Goal: Information Seeking & Learning: Learn about a topic

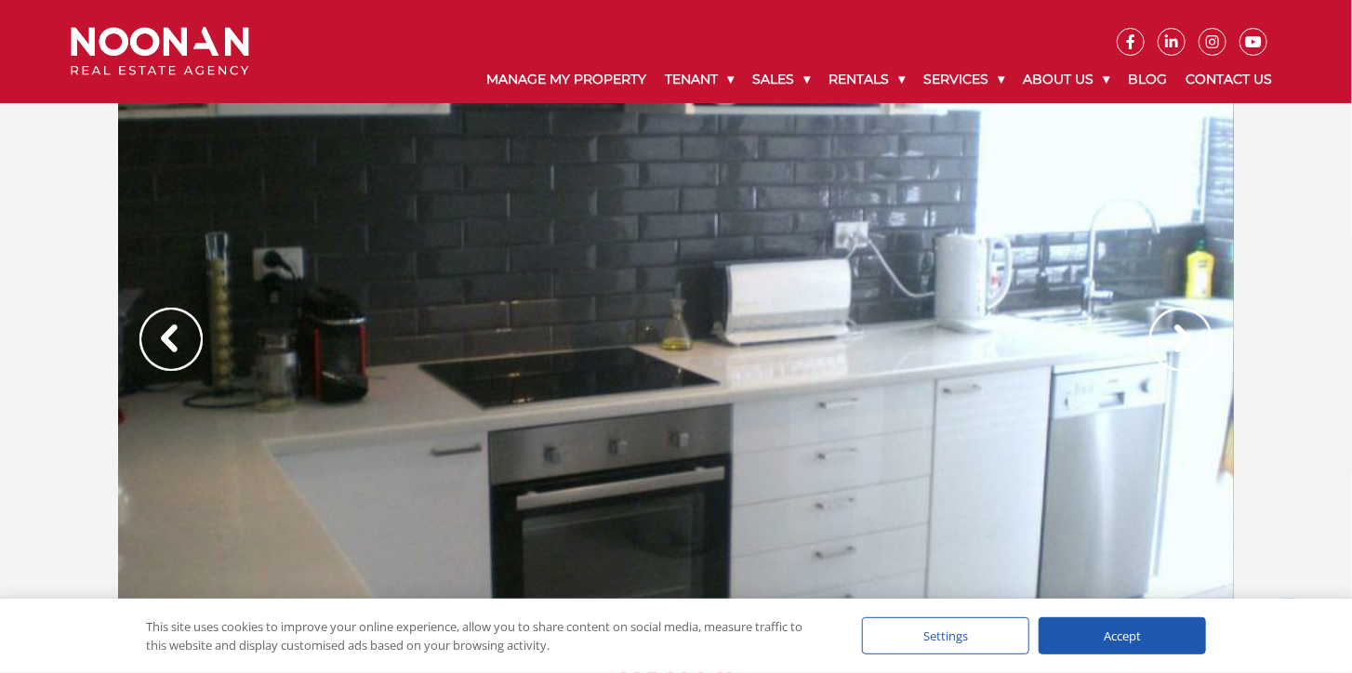
click at [162, 340] on img at bounding box center [170, 339] width 63 height 63
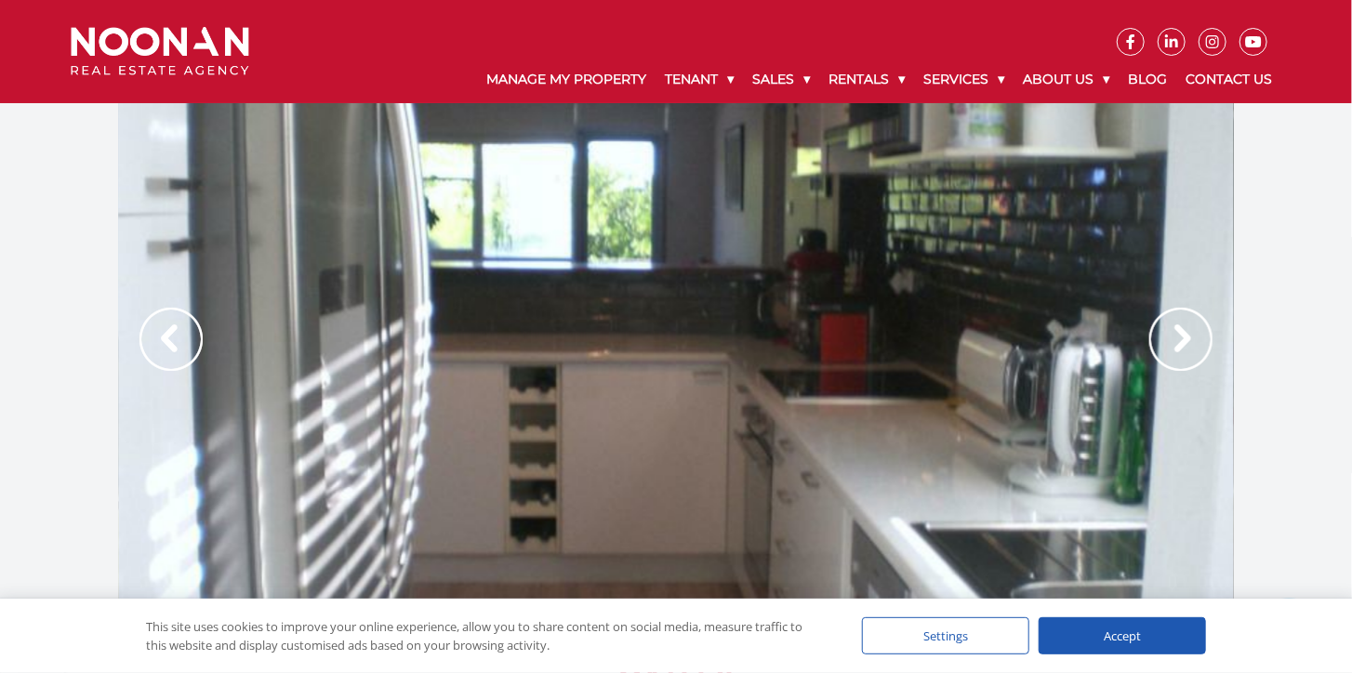
click at [160, 340] on img at bounding box center [170, 339] width 63 height 63
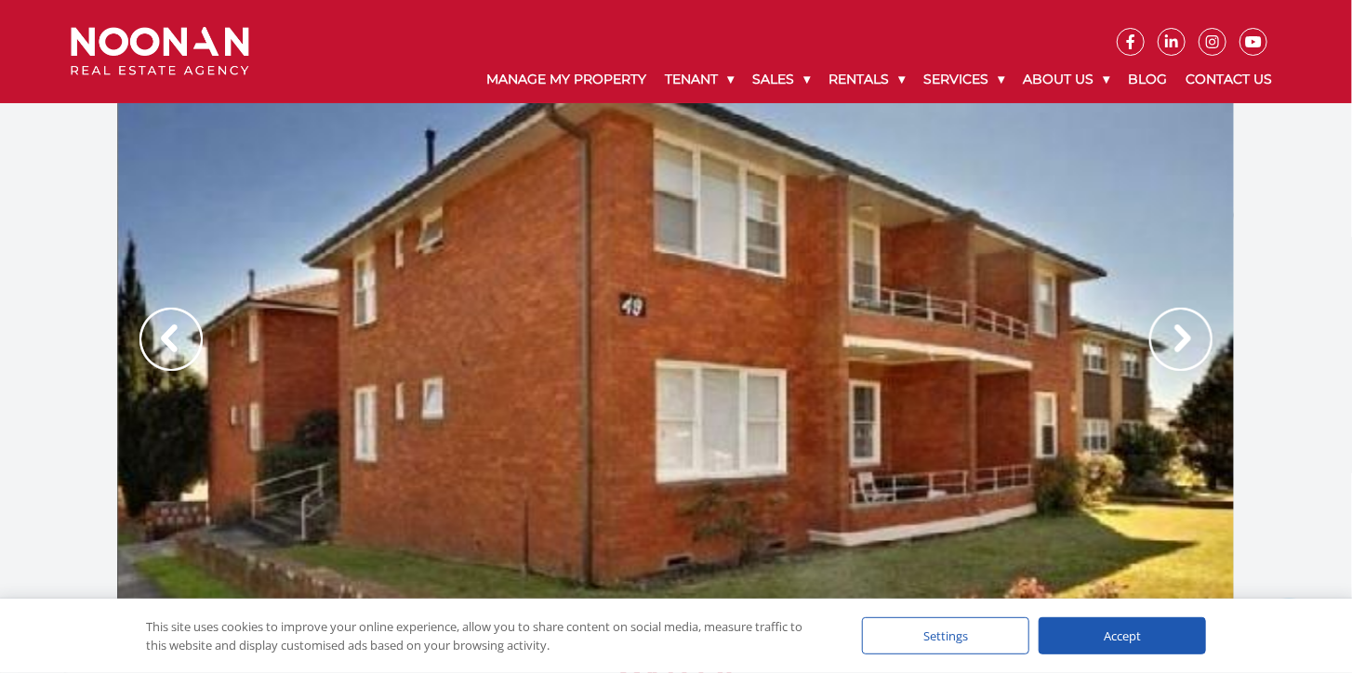
click at [600, 434] on div at bounding box center [676, 358] width 1116 height 511
click at [522, 418] on div at bounding box center [676, 358] width 1116 height 511
click at [522, 415] on div at bounding box center [676, 358] width 1116 height 511
click at [1184, 339] on img at bounding box center [1180, 339] width 63 height 63
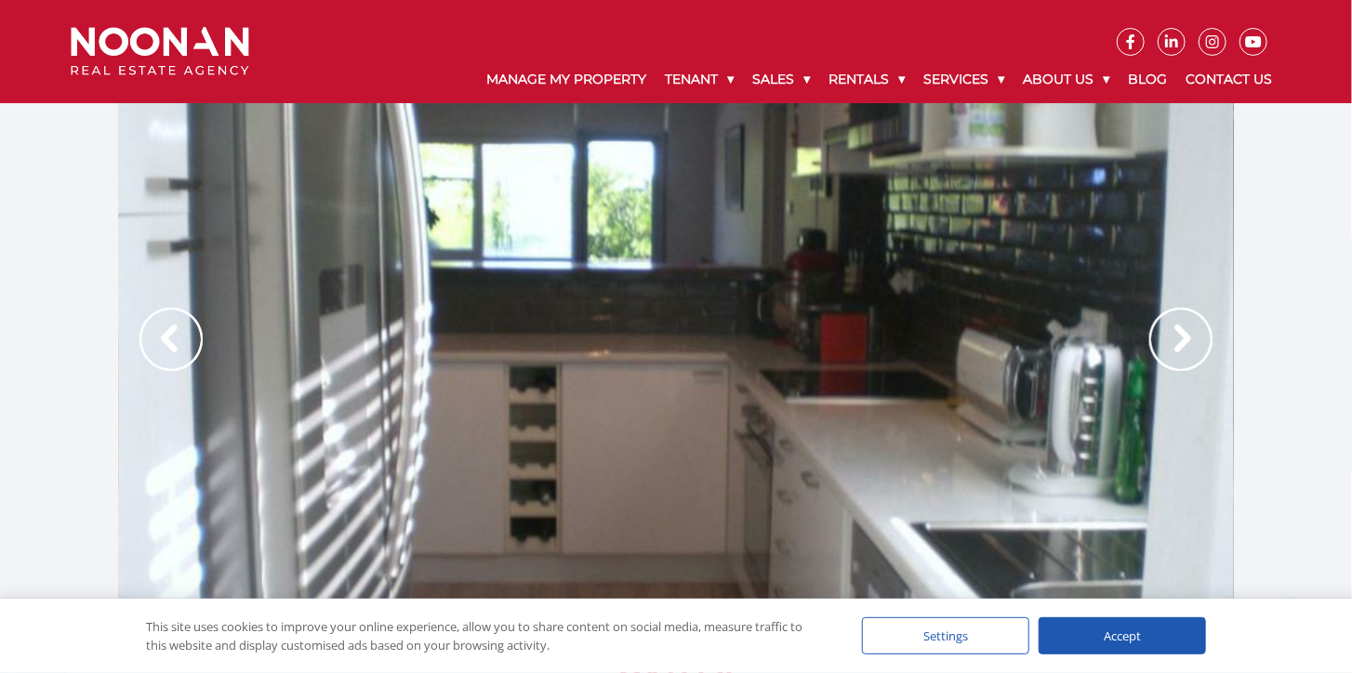
click at [1184, 338] on img at bounding box center [1180, 339] width 63 height 63
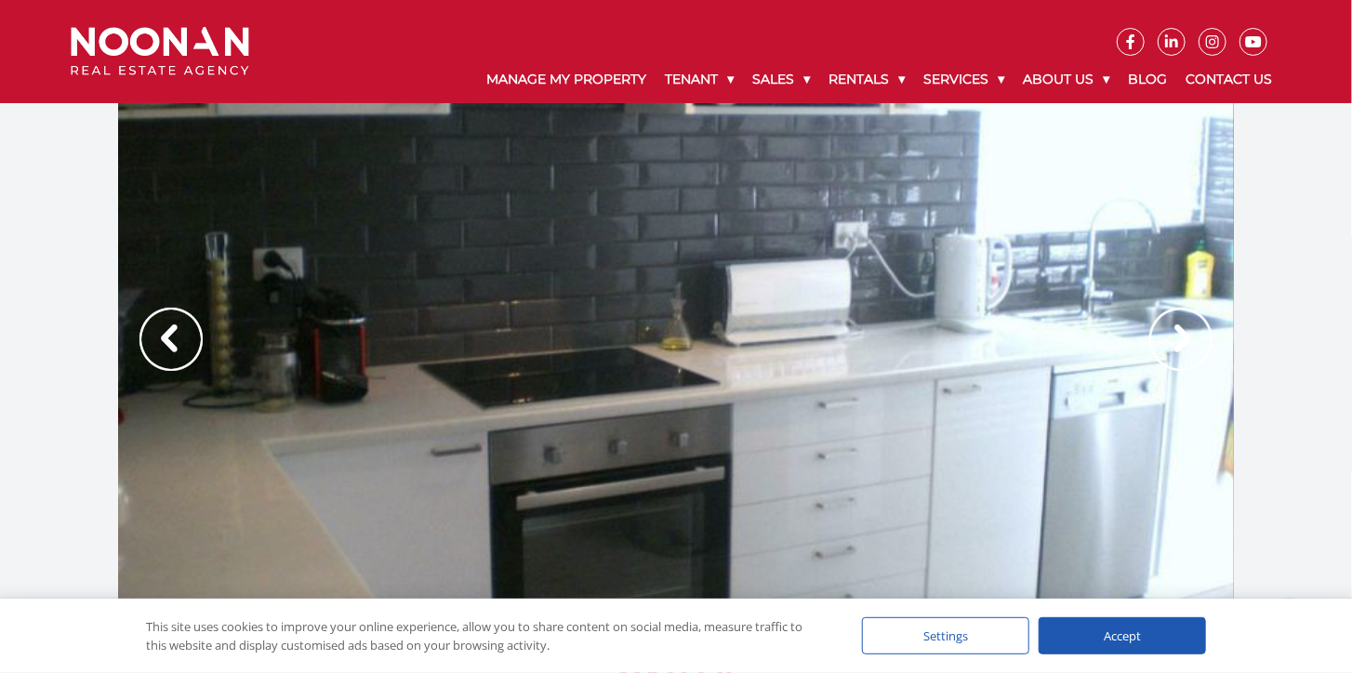
click at [1184, 338] on img at bounding box center [1180, 339] width 63 height 63
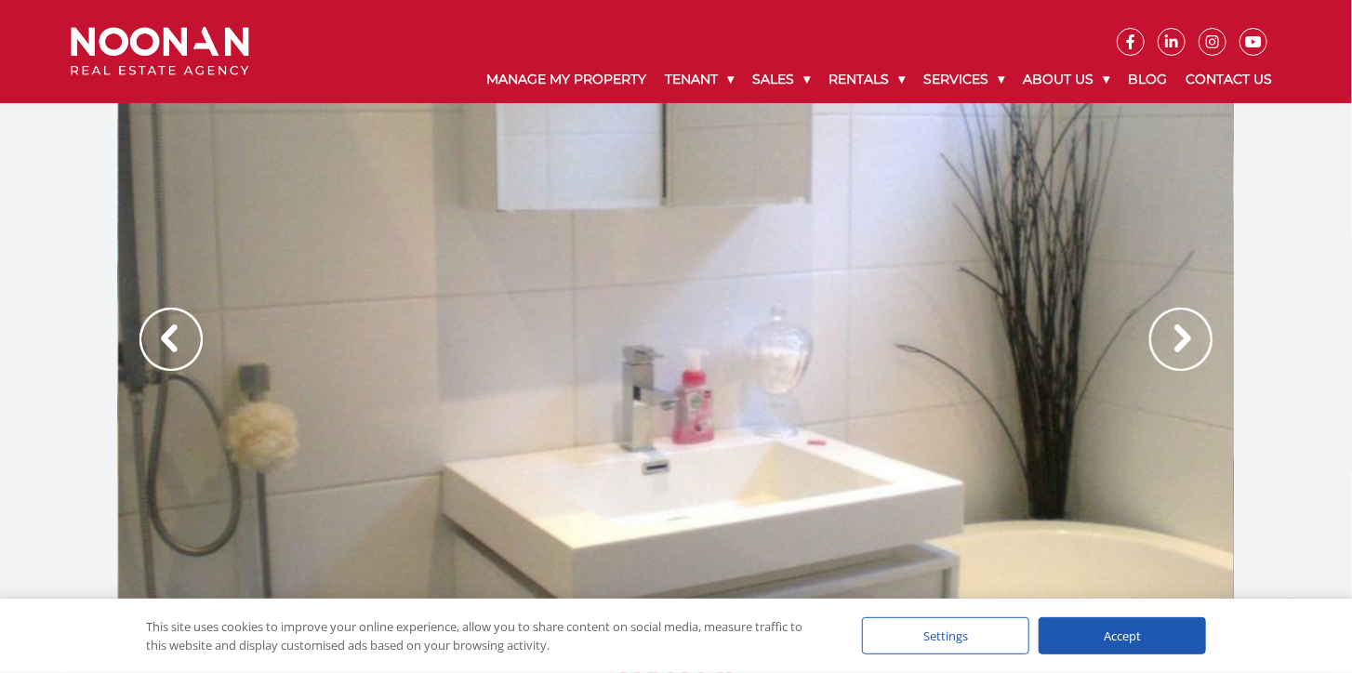
click at [1184, 338] on img at bounding box center [1180, 339] width 63 height 63
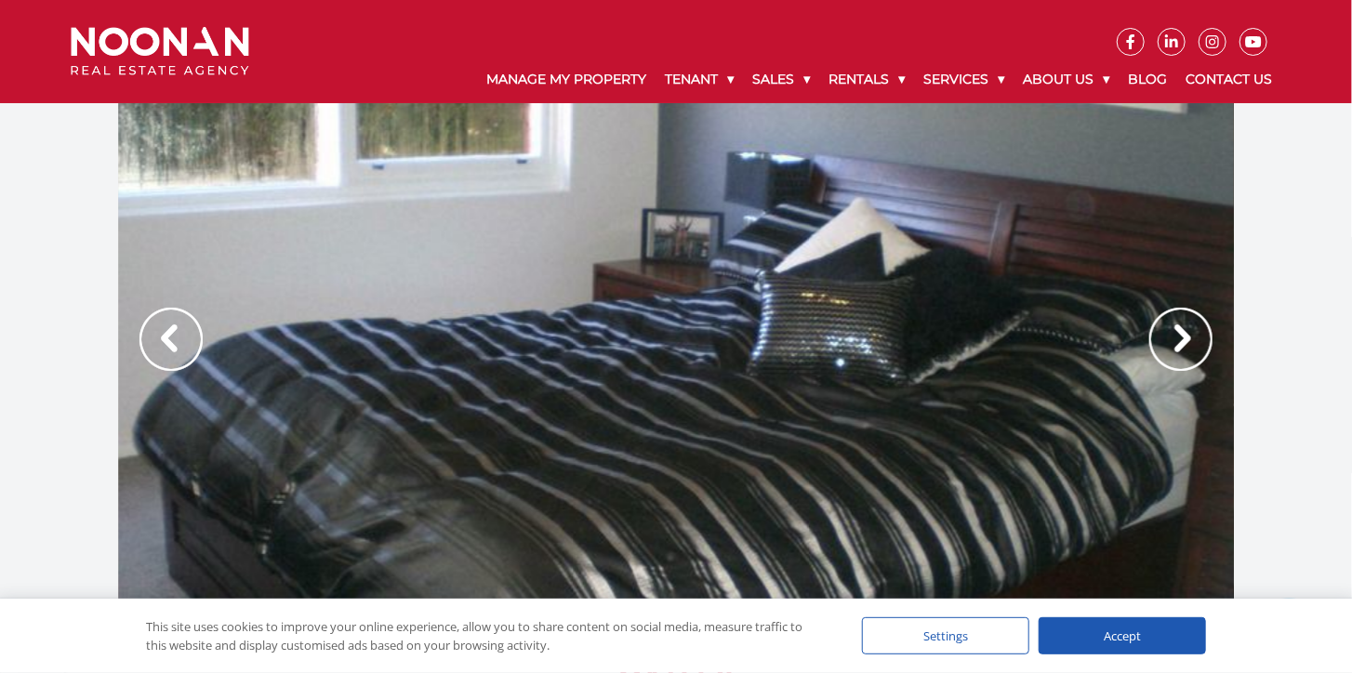
click at [1184, 338] on img at bounding box center [1180, 339] width 63 height 63
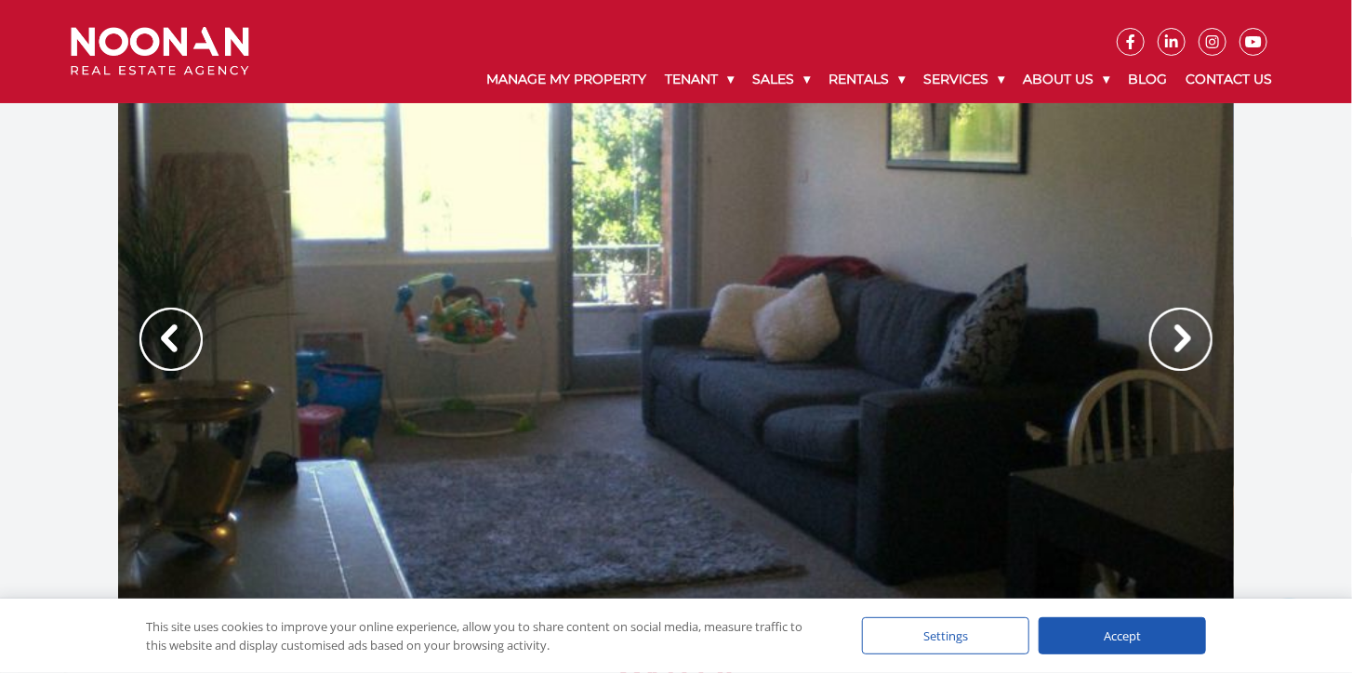
click at [1184, 338] on img at bounding box center [1180, 339] width 63 height 63
click at [154, 333] on img at bounding box center [170, 339] width 63 height 63
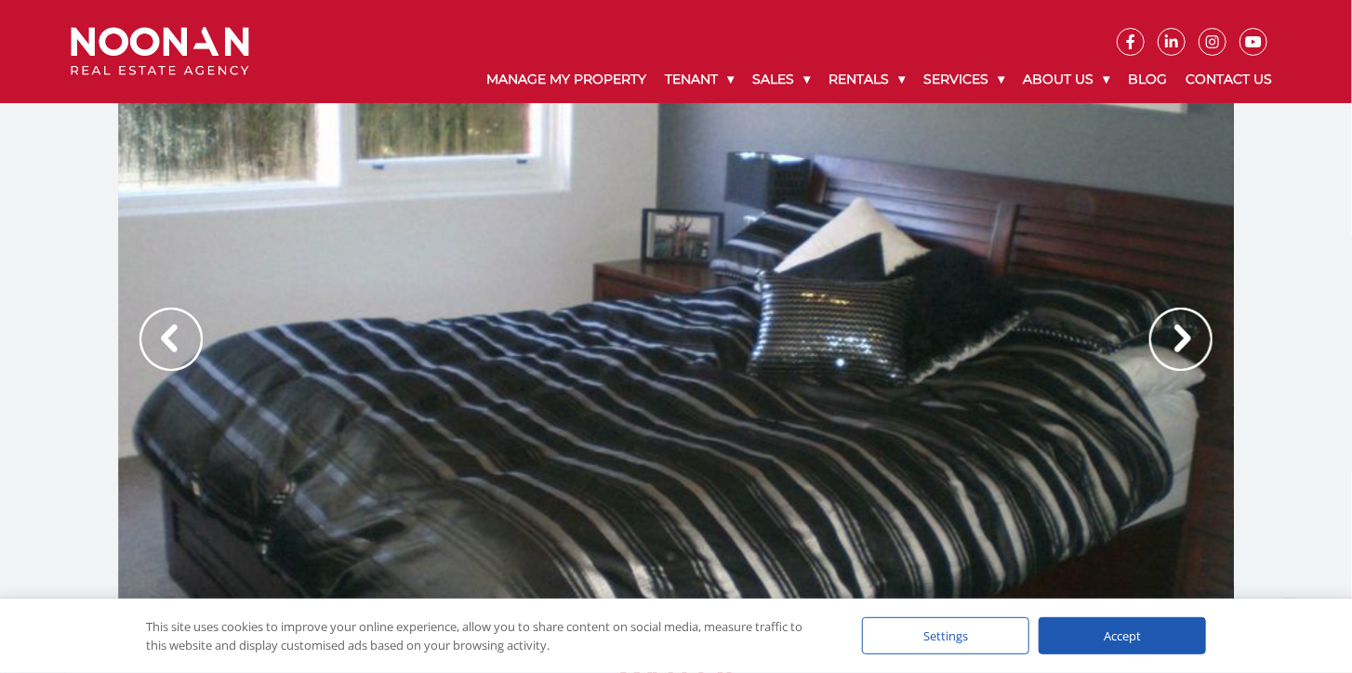
click at [154, 333] on img at bounding box center [170, 339] width 63 height 63
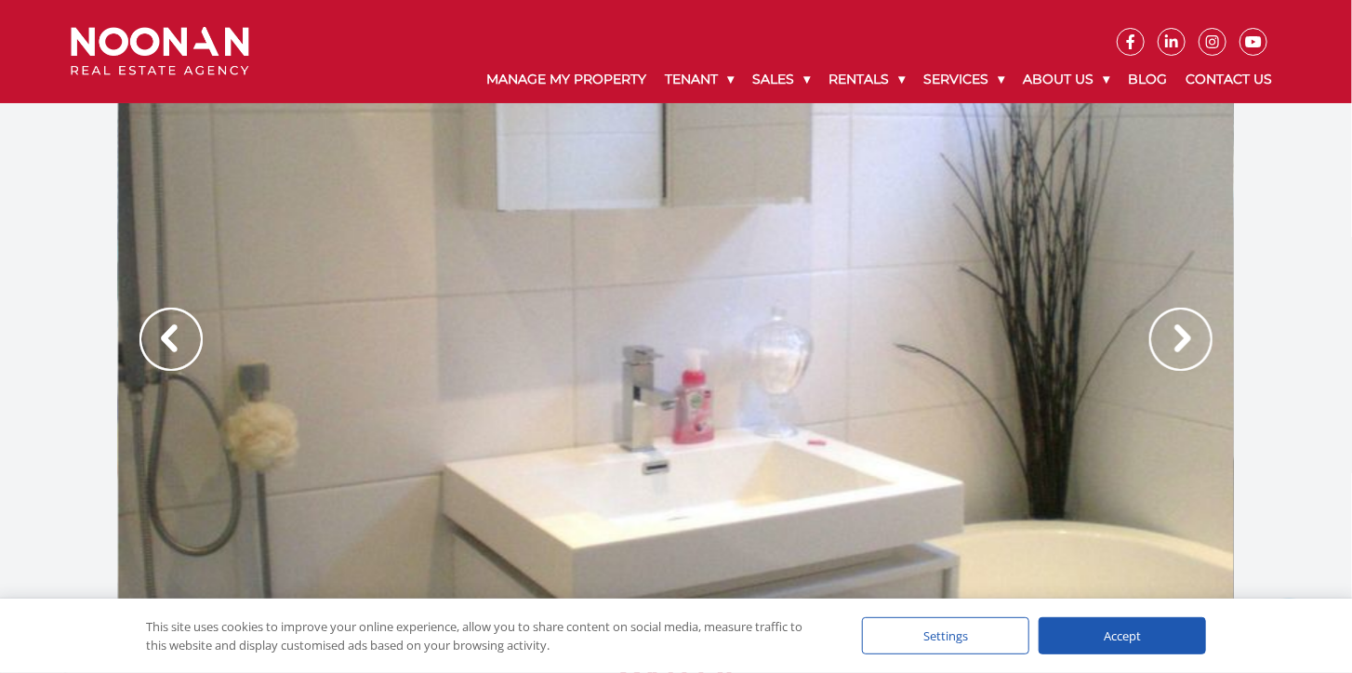
click at [154, 333] on img at bounding box center [170, 339] width 63 height 63
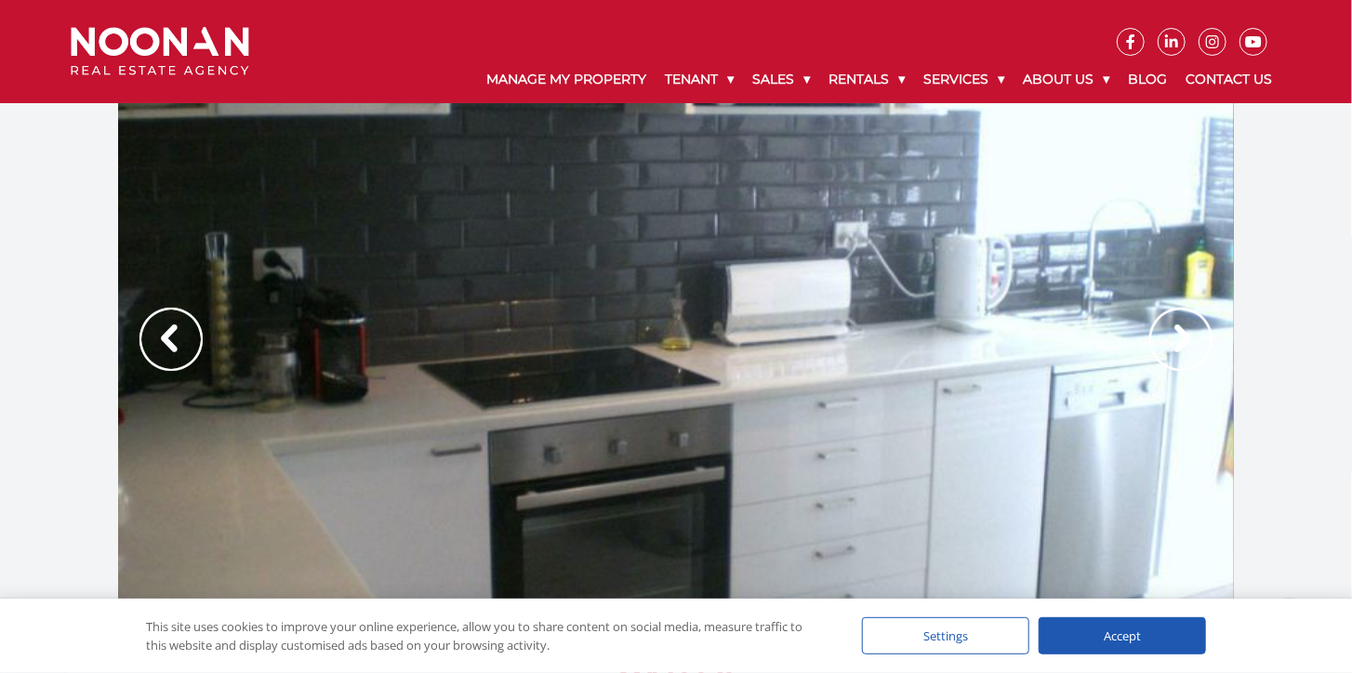
click at [154, 333] on img at bounding box center [170, 339] width 63 height 63
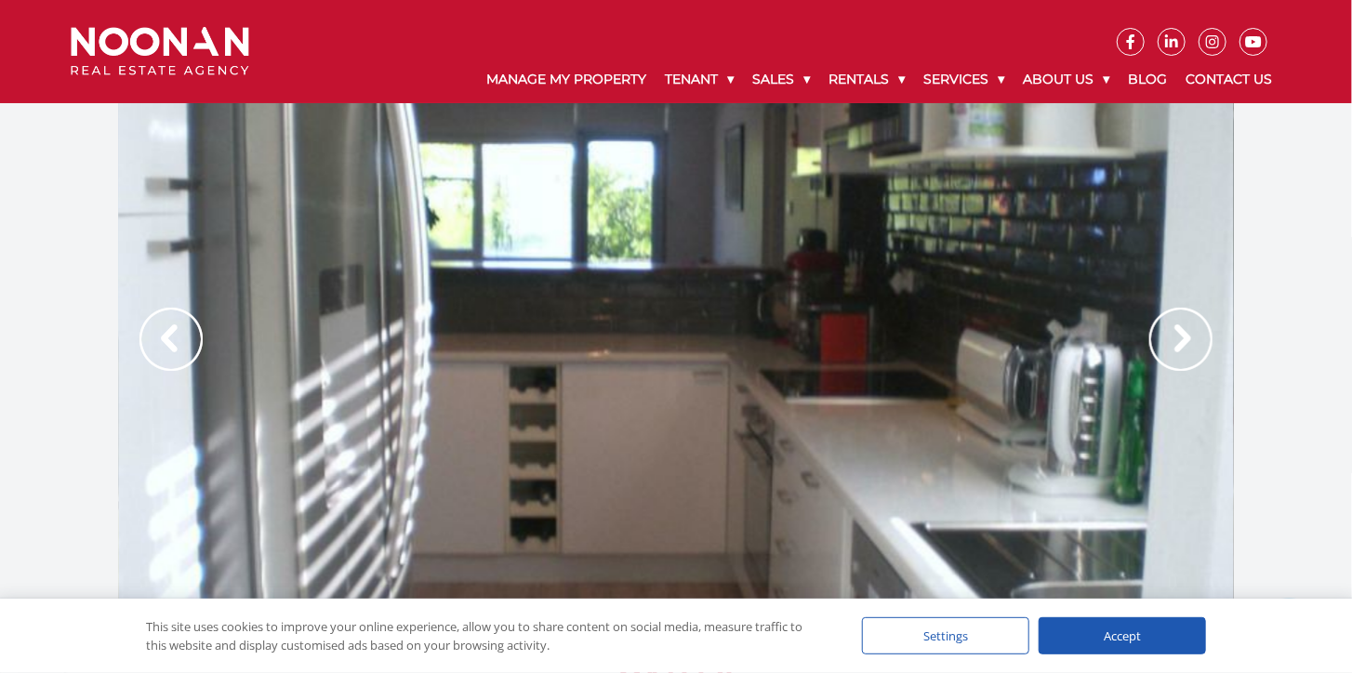
click at [154, 333] on img at bounding box center [170, 339] width 63 height 63
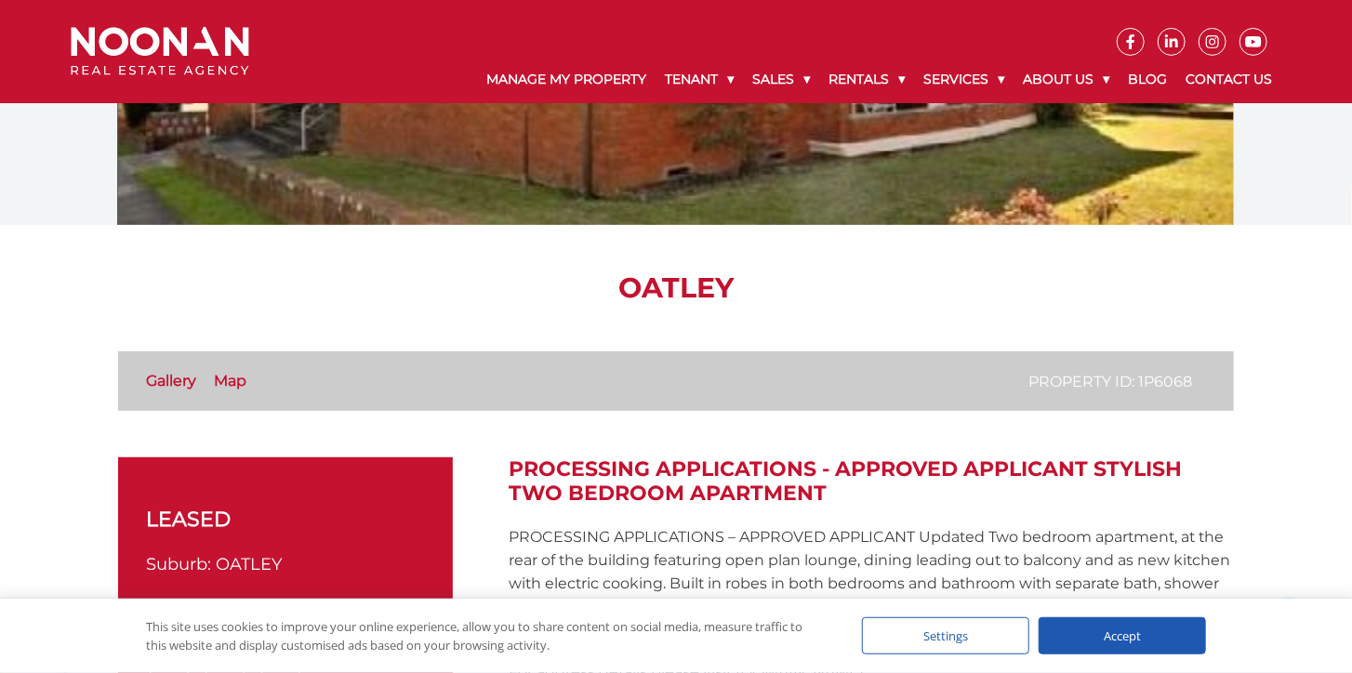
scroll to position [294, 0]
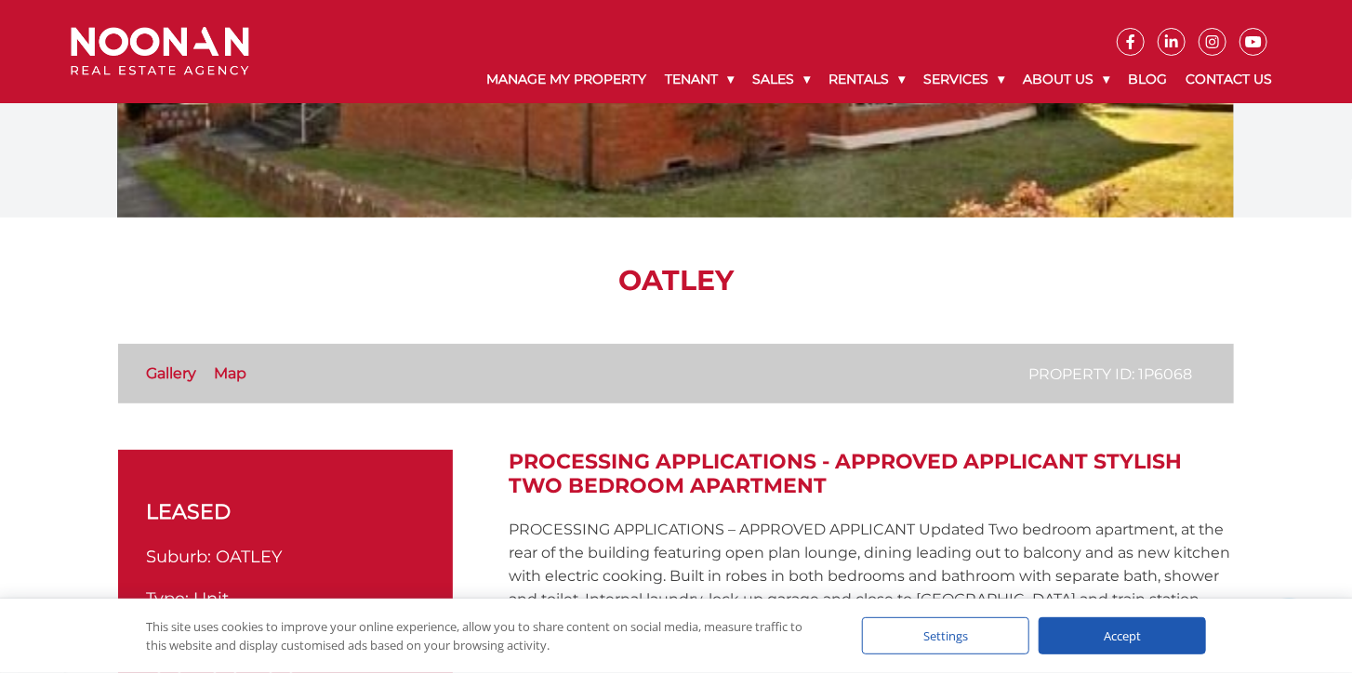
click at [169, 370] on link "Gallery" at bounding box center [171, 373] width 50 height 18
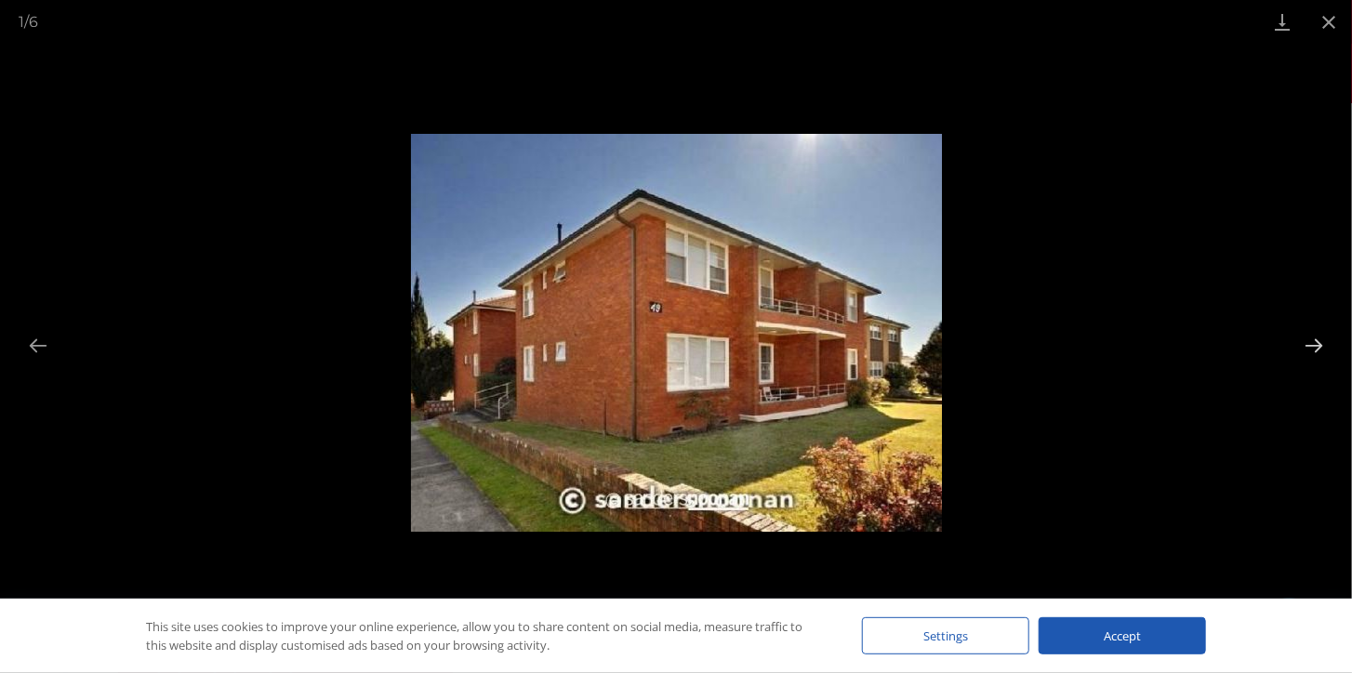
click at [1316, 350] on button "Next slide" at bounding box center [1313, 345] width 39 height 36
click at [1315, 346] on button "Next slide" at bounding box center [1313, 345] width 39 height 36
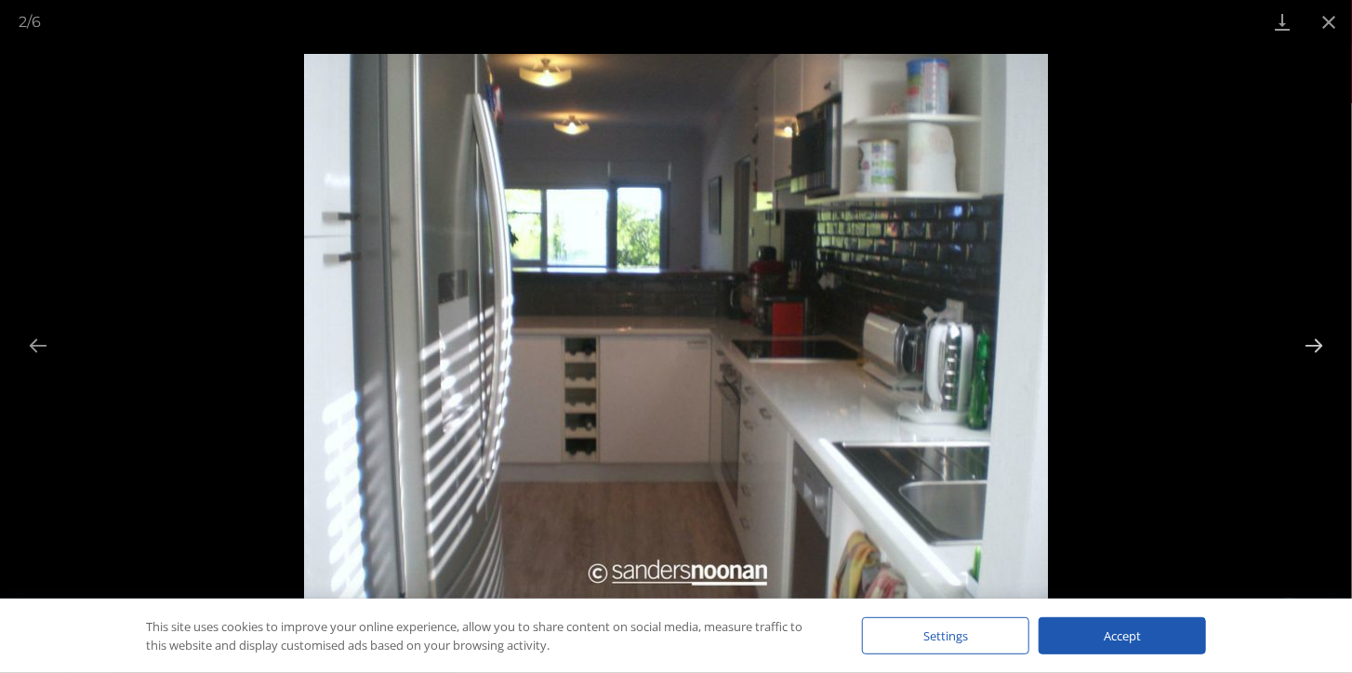
click at [1315, 346] on button "Next slide" at bounding box center [1313, 345] width 39 height 36
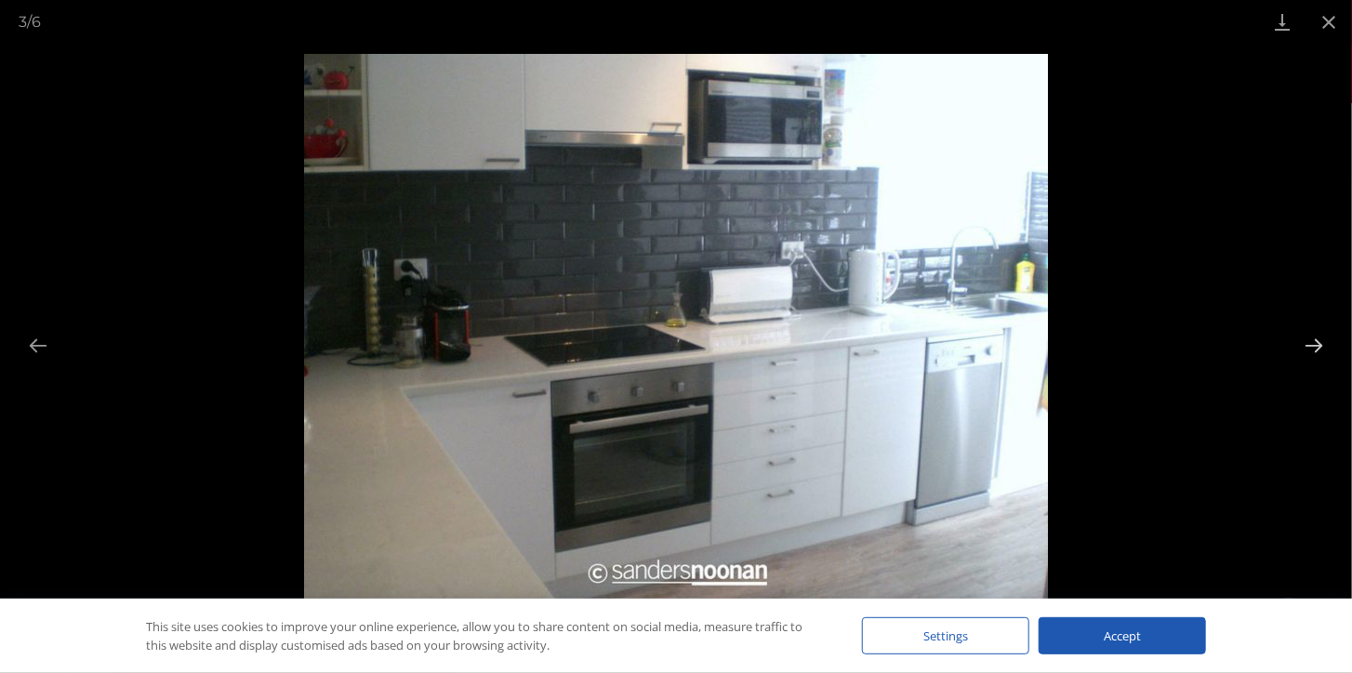
click at [1314, 346] on button "Next slide" at bounding box center [1313, 345] width 39 height 36
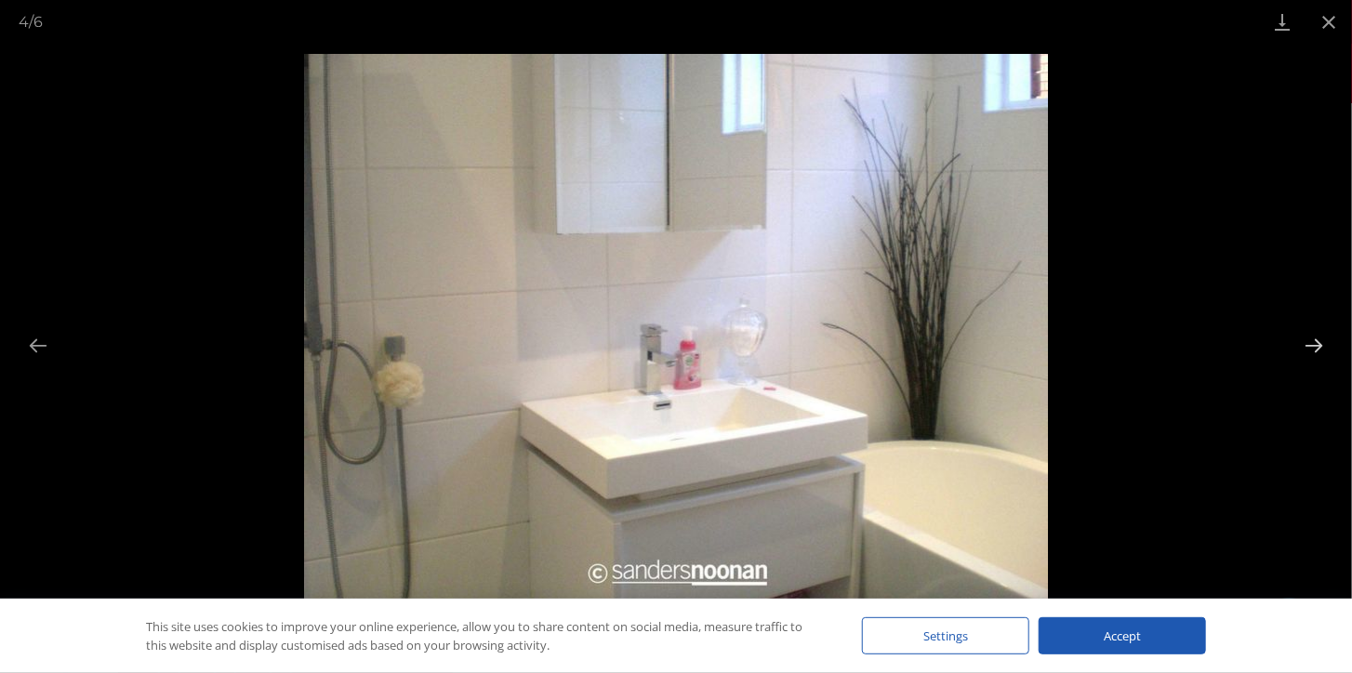
click at [1312, 346] on button "Next slide" at bounding box center [1313, 345] width 39 height 36
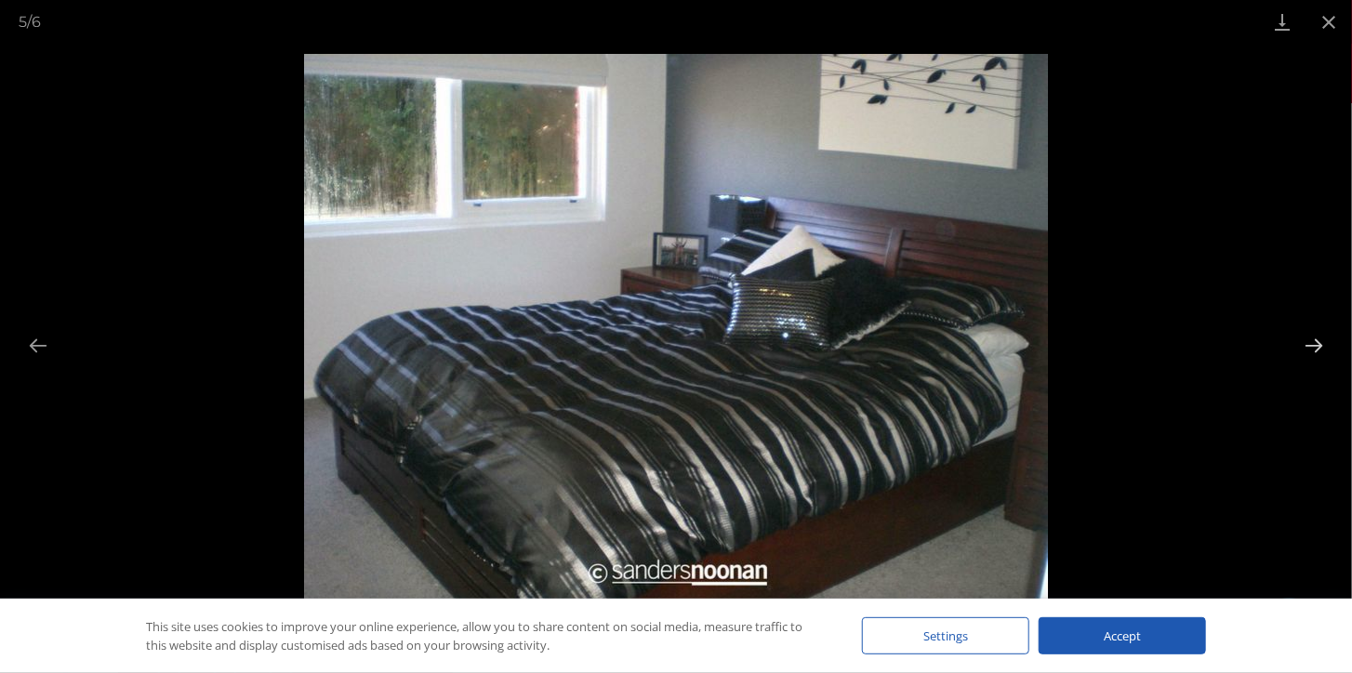
click at [1312, 346] on button "Next slide" at bounding box center [1313, 345] width 39 height 36
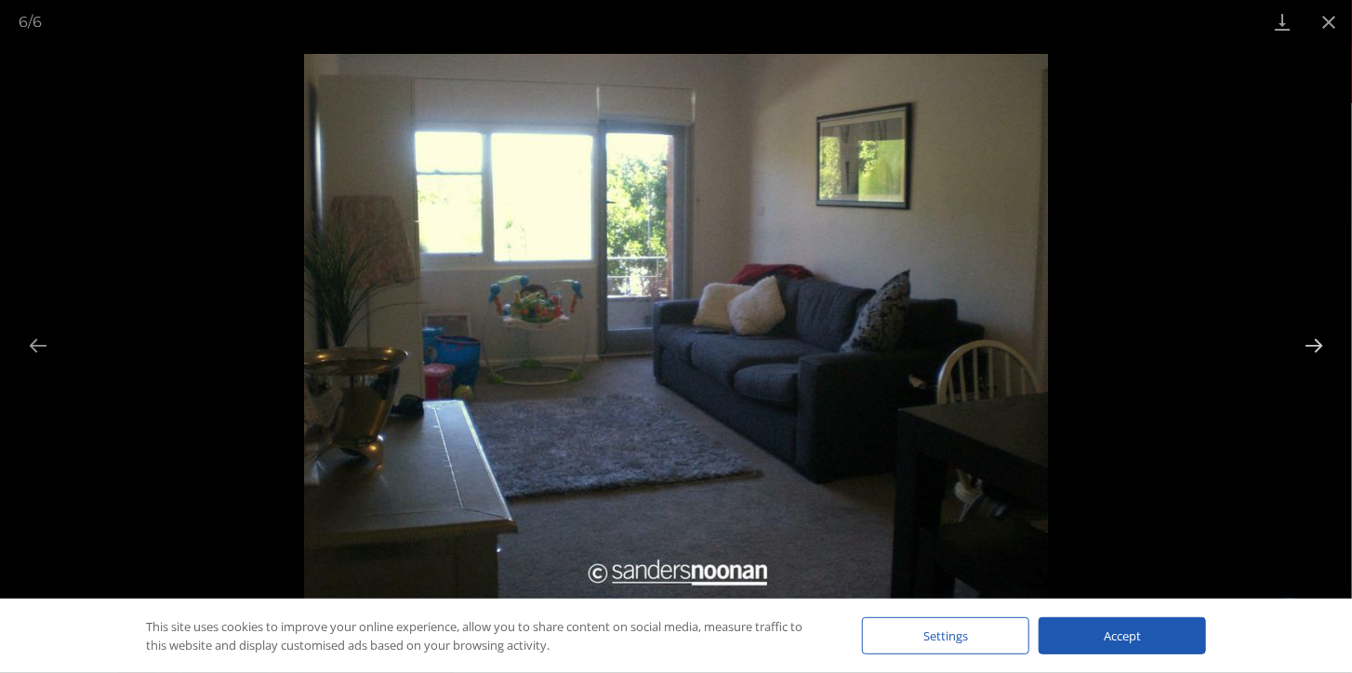
click at [1311, 346] on button "Next slide" at bounding box center [1313, 345] width 39 height 36
